Goal: Task Accomplishment & Management: Use online tool/utility

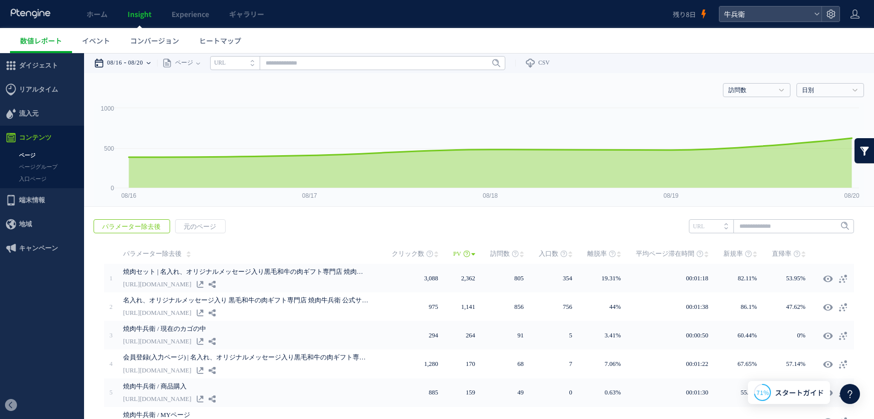
click at [119, 63] on time "08/16" at bounding box center [114, 63] width 15 height 20
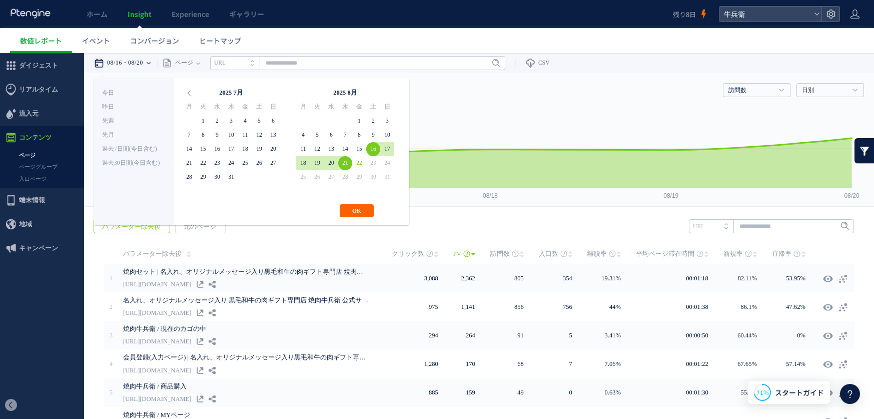
click at [357, 208] on button "OK" at bounding box center [357, 210] width 34 height 13
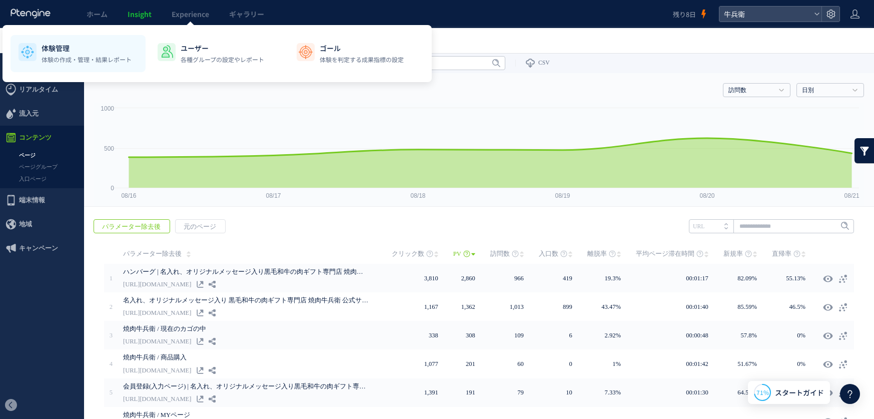
click at [96, 50] on p "体験管理" at bounding box center [87, 48] width 90 height 10
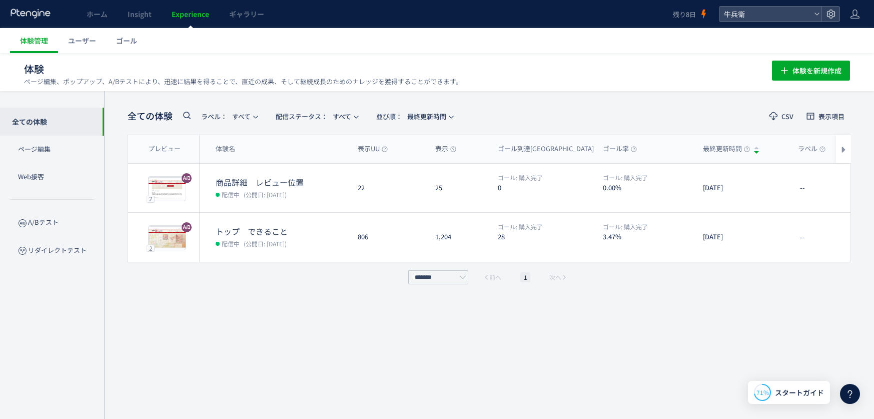
click at [342, 233] on dt "トップ　できること" at bounding box center [283, 232] width 134 height 12
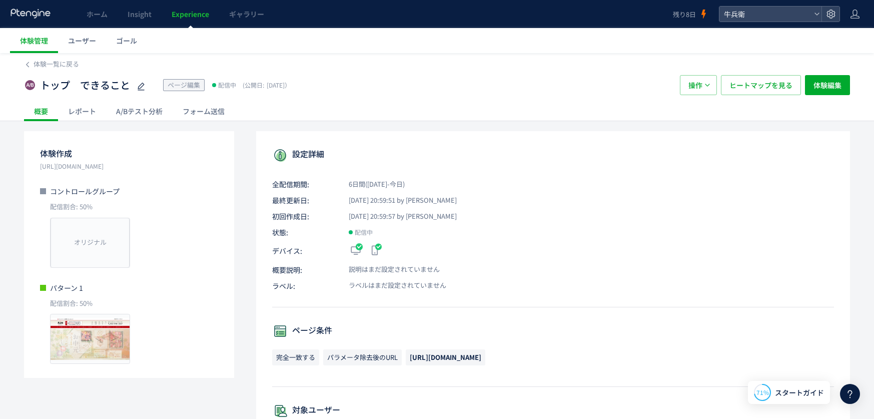
click at [144, 110] on div "A/Bテスト分析" at bounding box center [139, 111] width 67 height 20
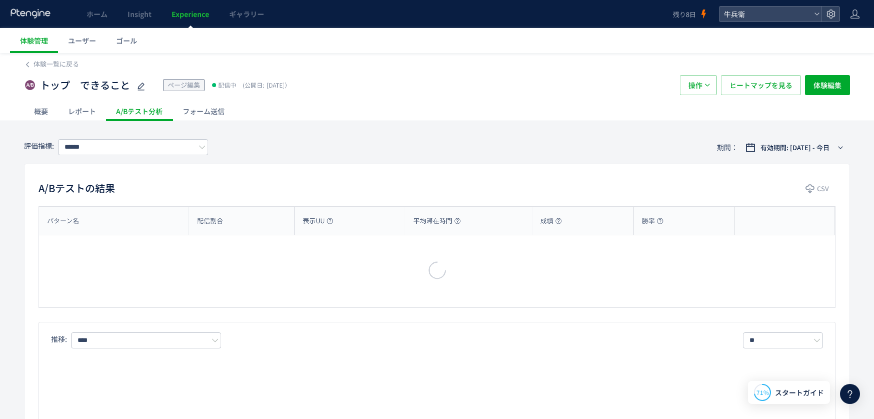
type input "****"
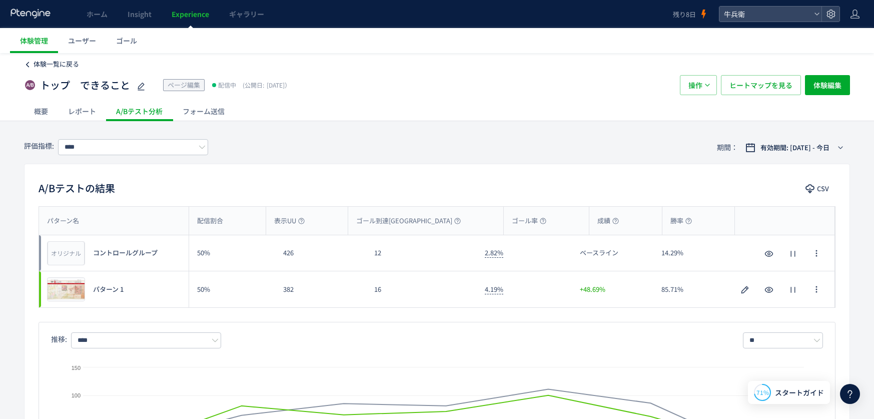
click at [73, 63] on span "体験一覧に戻る" at bounding box center [57, 64] width 46 height 10
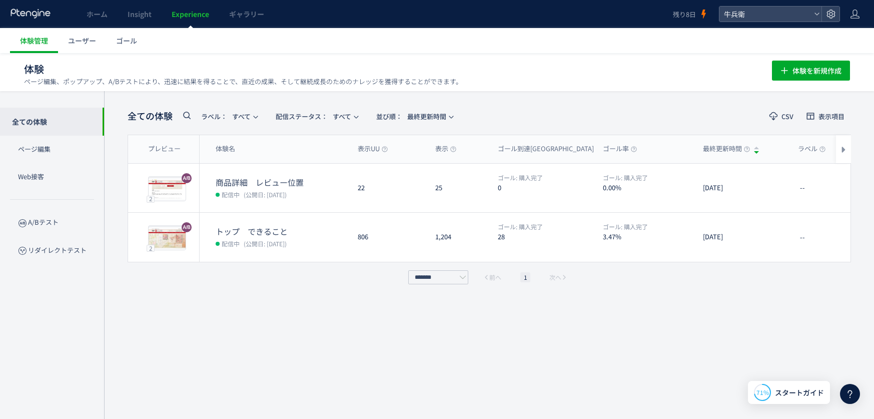
click at [287, 194] on span "(公開日: [DATE])" at bounding box center [265, 194] width 43 height 9
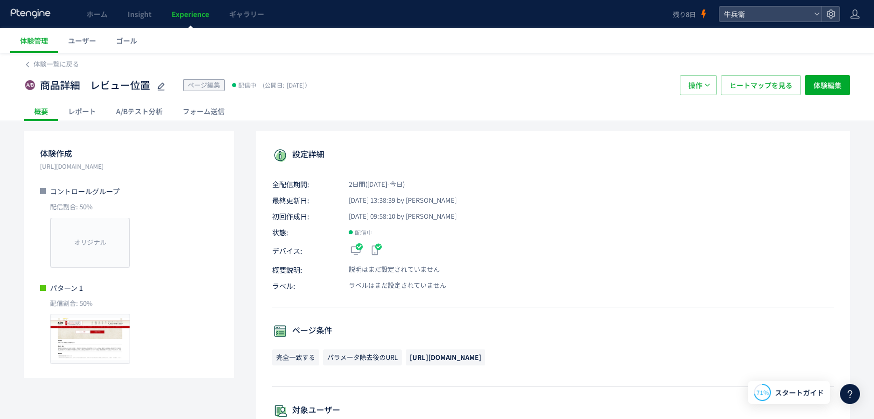
click at [146, 113] on div "A/Bテスト分析" at bounding box center [139, 111] width 67 height 20
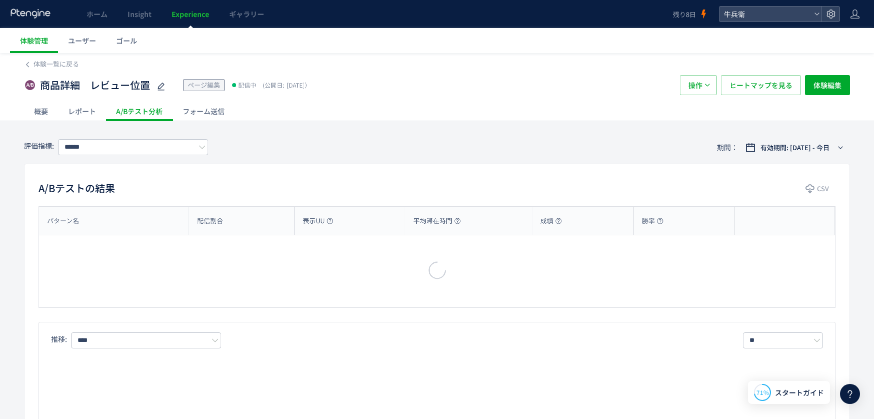
type input "****"
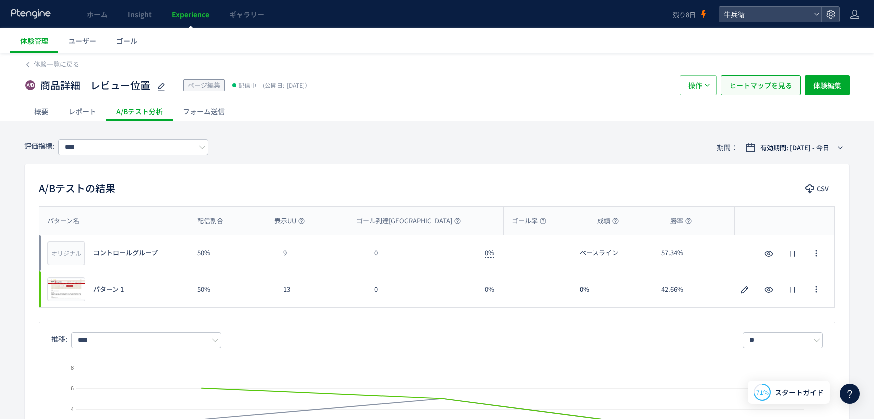
click at [778, 91] on span "ヒートマップを見る" at bounding box center [760, 85] width 63 height 20
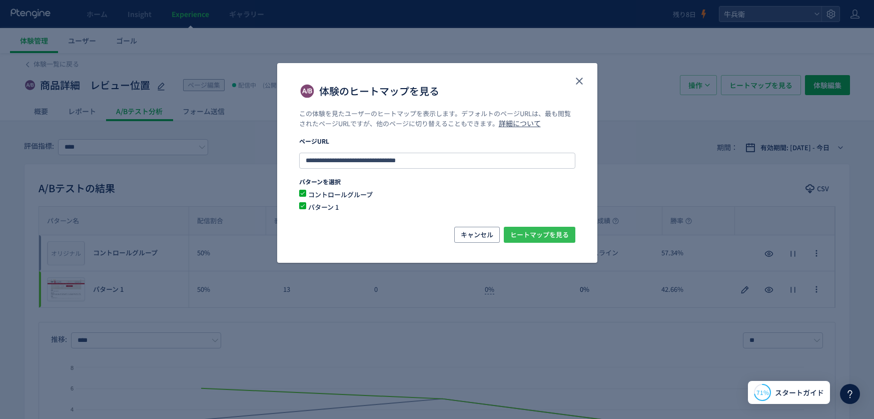
click at [551, 233] on span "ヒートマップを見る" at bounding box center [539, 235] width 59 height 16
click at [576, 83] on use "close" at bounding box center [579, 81] width 7 height 7
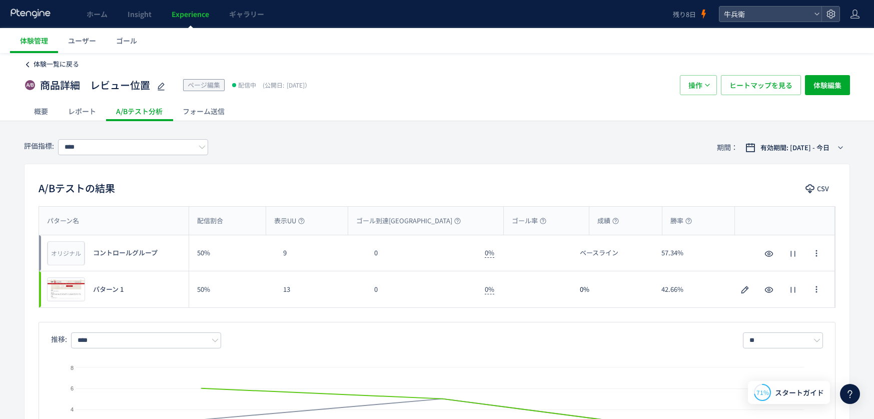
click at [63, 63] on span "体験一覧に戻る" at bounding box center [57, 64] width 46 height 10
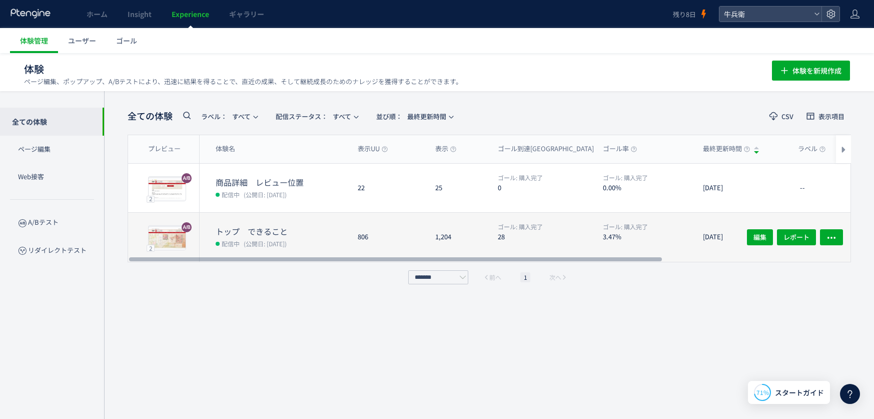
click at [313, 231] on dt "トップ　できること" at bounding box center [283, 232] width 134 height 12
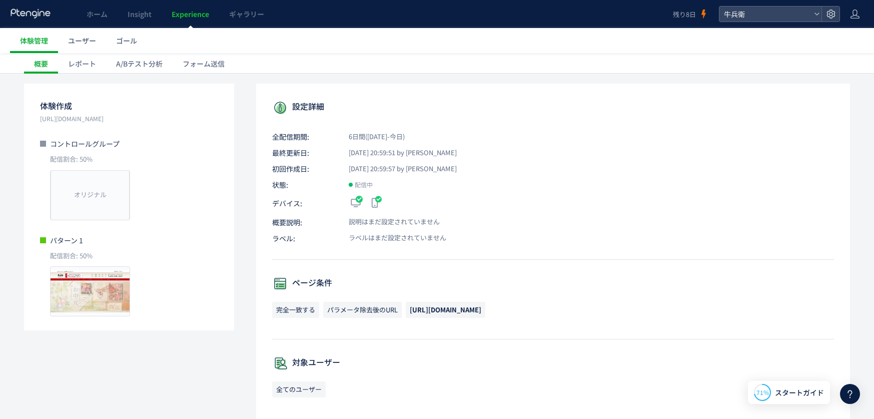
scroll to position [23, 0]
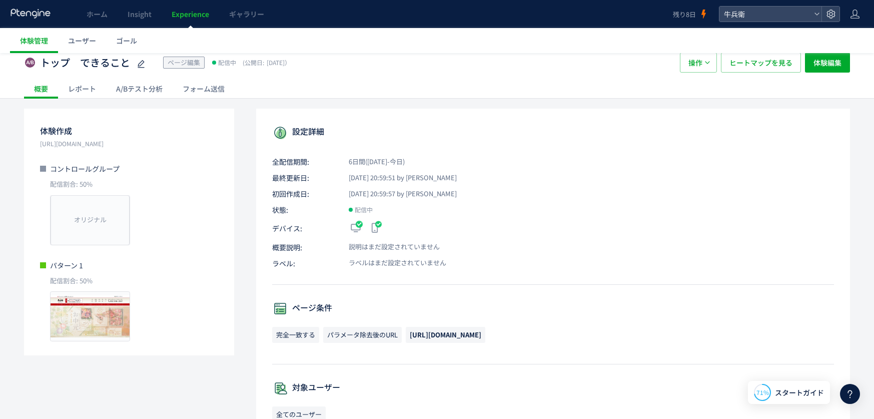
click at [139, 95] on div "A/Bテスト分析" at bounding box center [139, 89] width 67 height 20
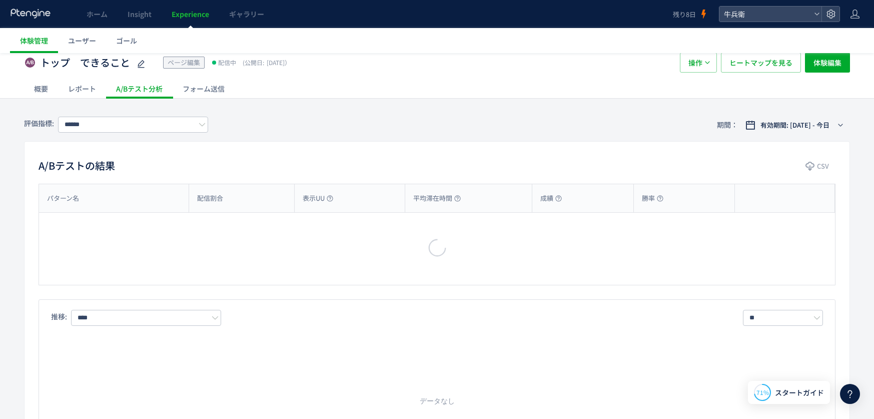
type input "****"
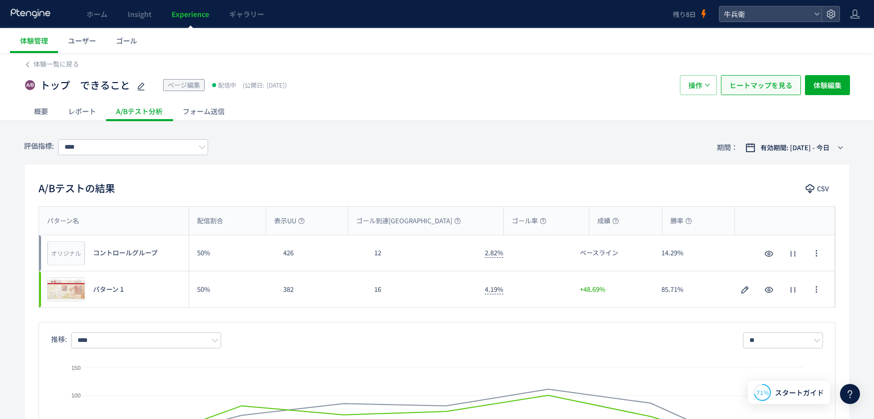
click at [747, 92] on span "ヒートマップを見る" at bounding box center [760, 85] width 63 height 20
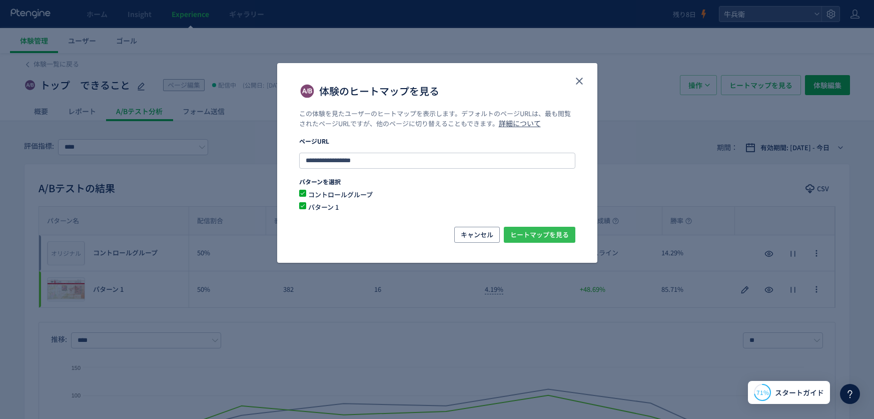
click at [545, 242] on button "ヒートマップを見る" at bounding box center [540, 235] width 72 height 16
click at [581, 81] on icon "close" at bounding box center [579, 81] width 12 height 12
